Goal: Navigation & Orientation: Find specific page/section

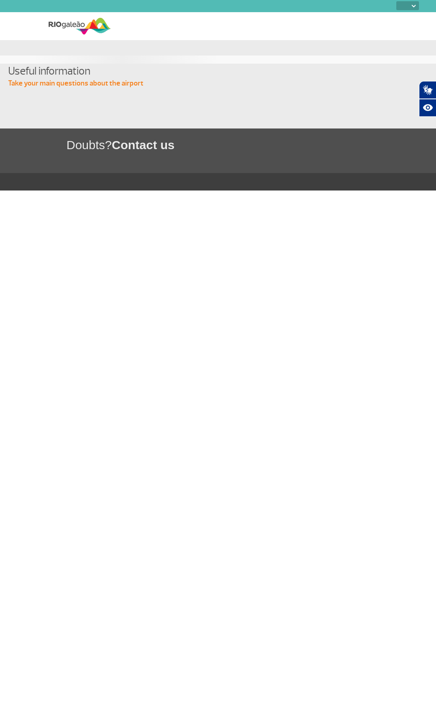
select select
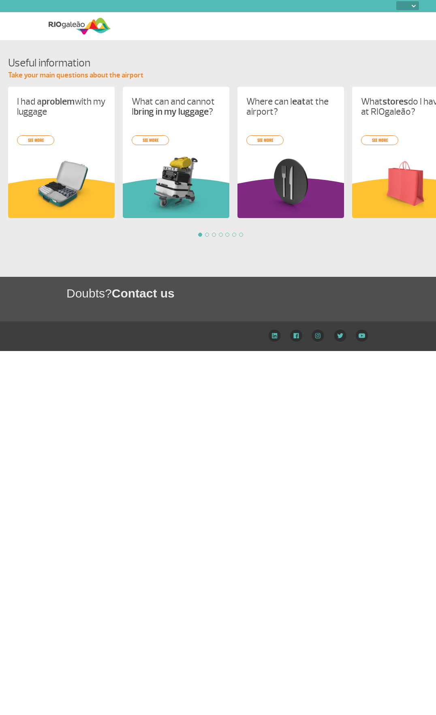
select select
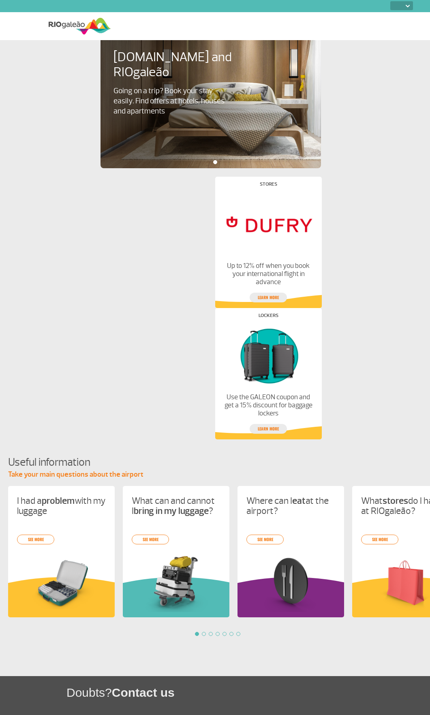
select select
